Goal: Check status: Check status

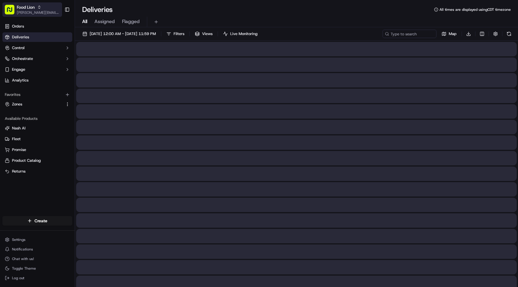
click at [35, 9] on div "Food Lion" at bounding box center [38, 7] width 43 height 6
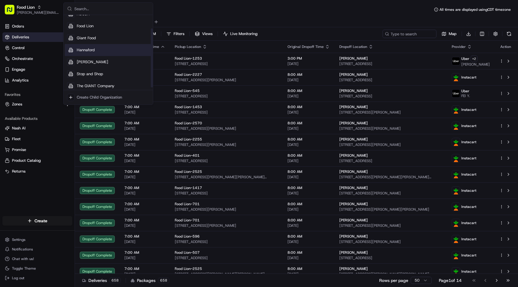
scroll to position [20, 0]
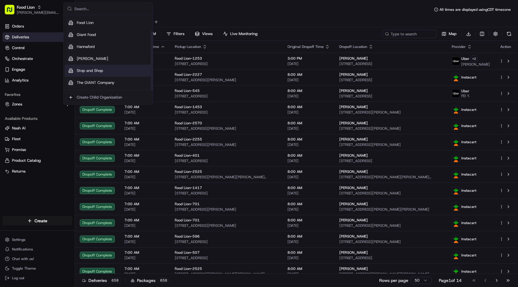
click at [90, 69] on span "Stop and Shop" at bounding box center [90, 70] width 26 height 5
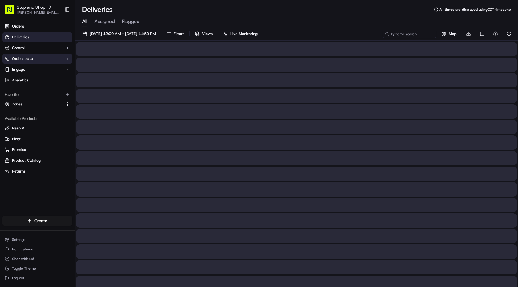
click at [25, 57] on span "Orchestrate" at bounding box center [22, 58] width 21 height 5
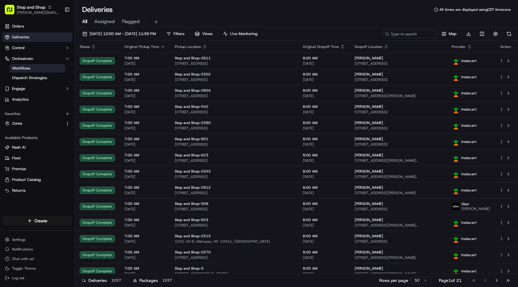
click at [30, 69] on span "Workflows" at bounding box center [21, 68] width 18 height 5
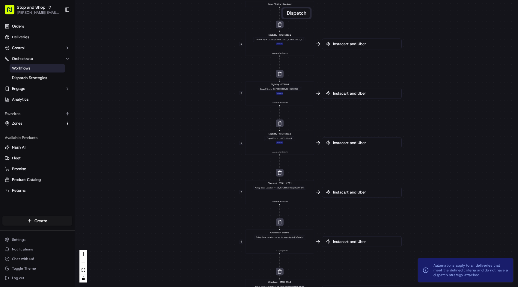
drag, startPoint x: 179, startPoint y: 130, endPoint x: 162, endPoint y: 147, distance: 23.7
click at [162, 147] on div "0 0 0 0 0 0 0 Order / Delivery Received Eligibility - STSH-2571 Dropoff Zip in …" at bounding box center [296, 143] width 443 height 287
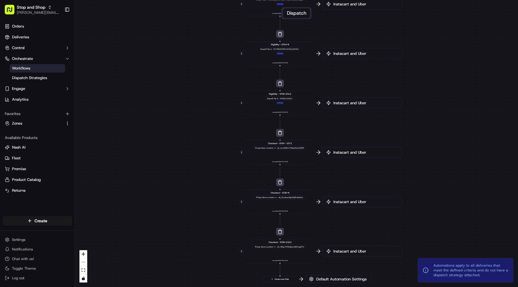
drag, startPoint x: 179, startPoint y: 206, endPoint x: 178, endPoint y: 166, distance: 39.2
click at [178, 166] on div "0 0 0 0 0 0 0 Order / Delivery Received Eligibility - STSH-2571 Dropoff Zip in …" at bounding box center [296, 143] width 443 height 287
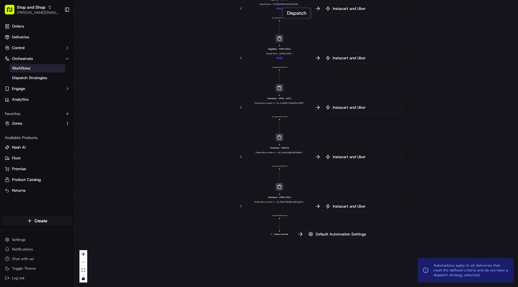
drag, startPoint x: 178, startPoint y: 190, endPoint x: 177, endPoint y: 143, distance: 46.7
click at [177, 143] on div "0 0 0 0 0 0 0 Order / Delivery Received Eligibility - STSH-2571 Dropoff Zip in …" at bounding box center [296, 143] width 443 height 287
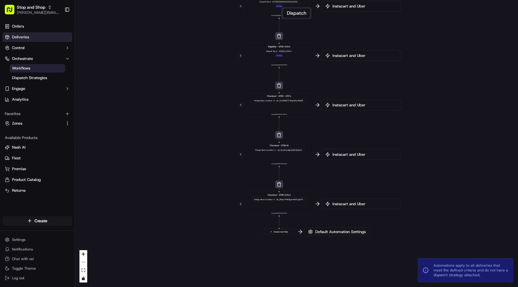
click at [22, 38] on span "Deliveries" at bounding box center [20, 36] width 17 height 5
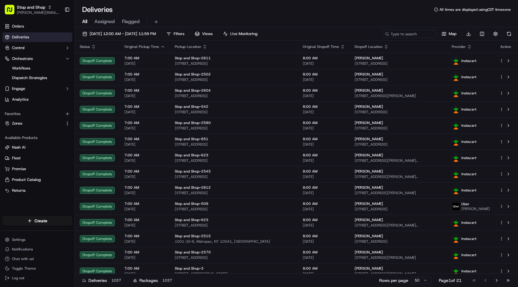
click at [49, 37] on link "Deliveries" at bounding box center [37, 37] width 70 height 10
click at [395, 34] on input at bounding box center [400, 34] width 72 height 8
paste input "m500819985"
type input "m500819985"
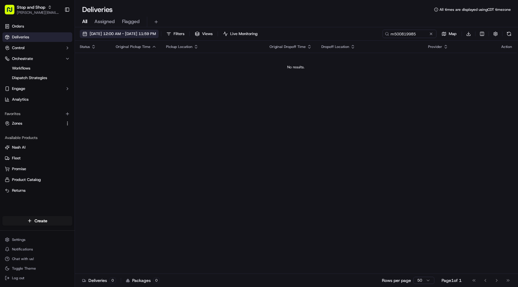
click at [125, 34] on span "[DATE] 12:00 AM - [DATE] 11:59 PM" at bounding box center [123, 33] width 66 height 5
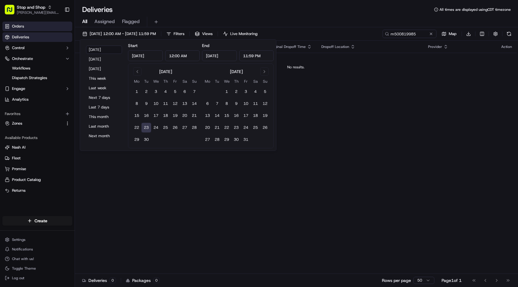
click at [54, 25] on link "Orders" at bounding box center [37, 27] width 70 height 10
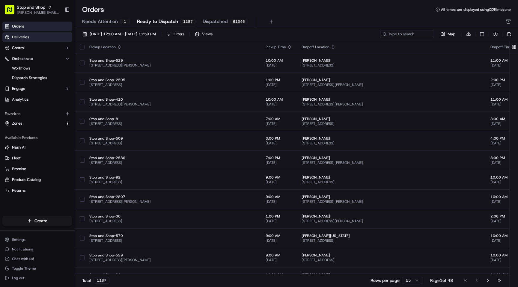
click at [28, 39] on span "Deliveries" at bounding box center [20, 36] width 17 height 5
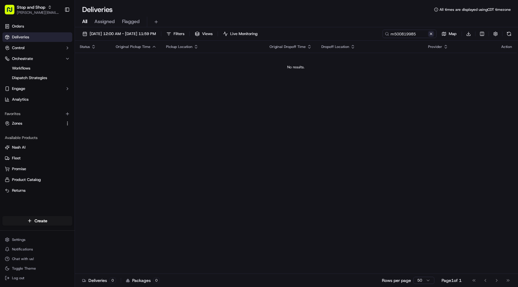
click at [431, 34] on button at bounding box center [431, 34] width 6 height 6
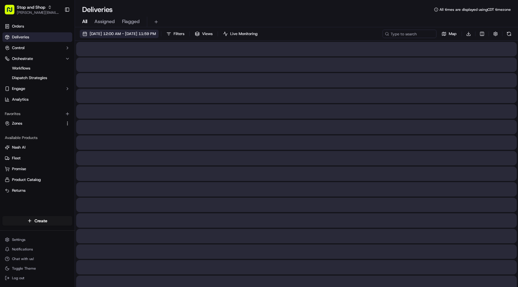
click at [156, 34] on span "[DATE] 12:00 AM - [DATE] 11:59 PM" at bounding box center [123, 33] width 66 height 5
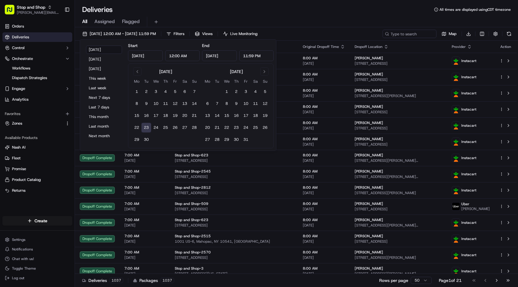
click at [149, 128] on button "23" at bounding box center [146, 128] width 10 height 10
click at [244, 13] on div "Deliveries All times are displayed using CDT timezone" at bounding box center [296, 10] width 443 height 10
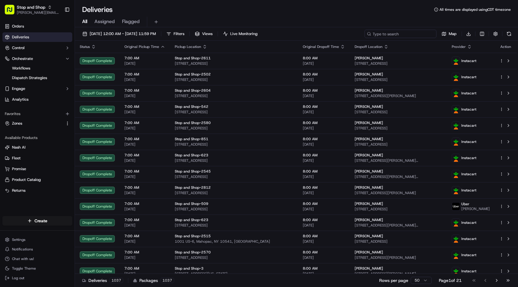
click at [396, 34] on input at bounding box center [400, 34] width 72 height 8
paste input "m500819985"
type input "m500819985"
